Goal: Transaction & Acquisition: Purchase product/service

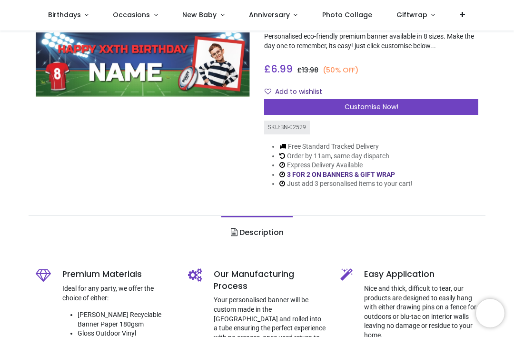
scroll to position [86, 0]
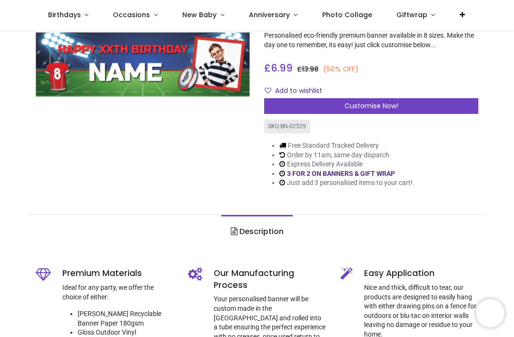
click at [375, 106] on span "Customise Now!" at bounding box center [372, 106] width 54 height 10
